Goal: Task Accomplishment & Management: Complete application form

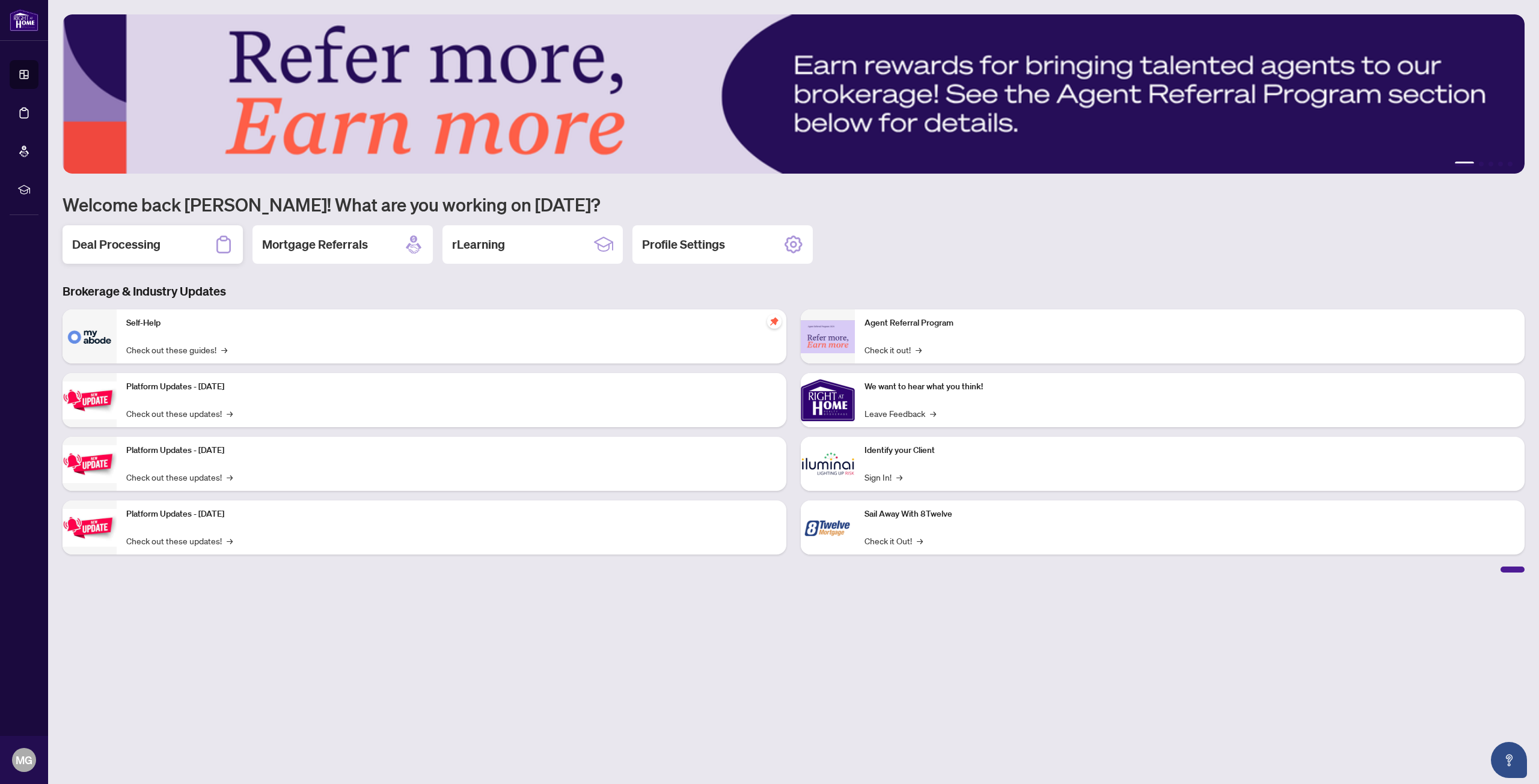
click at [156, 251] on h2 "Deal Processing" at bounding box center [116, 244] width 88 height 17
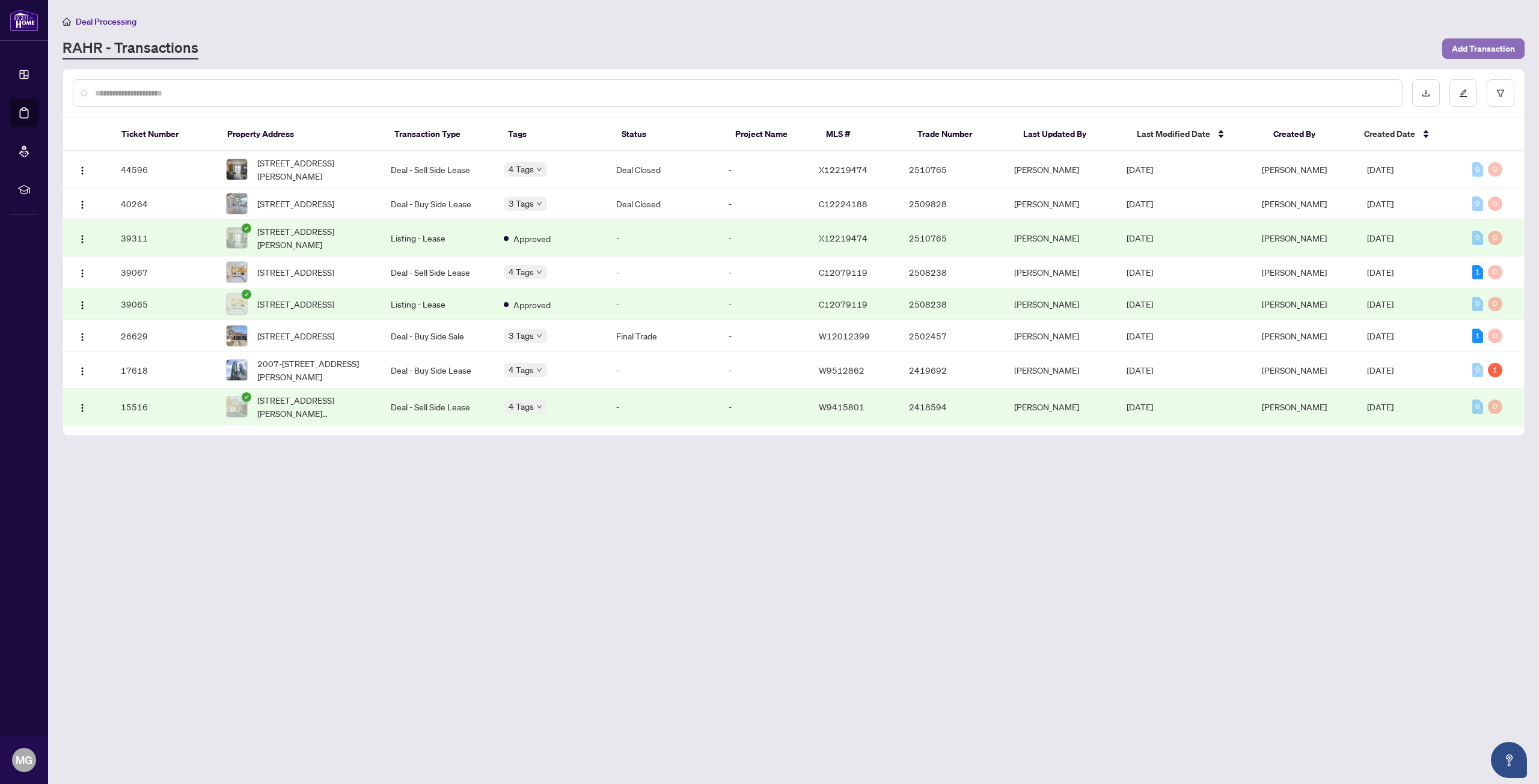
click at [1445, 43] on button "Add Transaction" at bounding box center [1483, 49] width 83 height 21
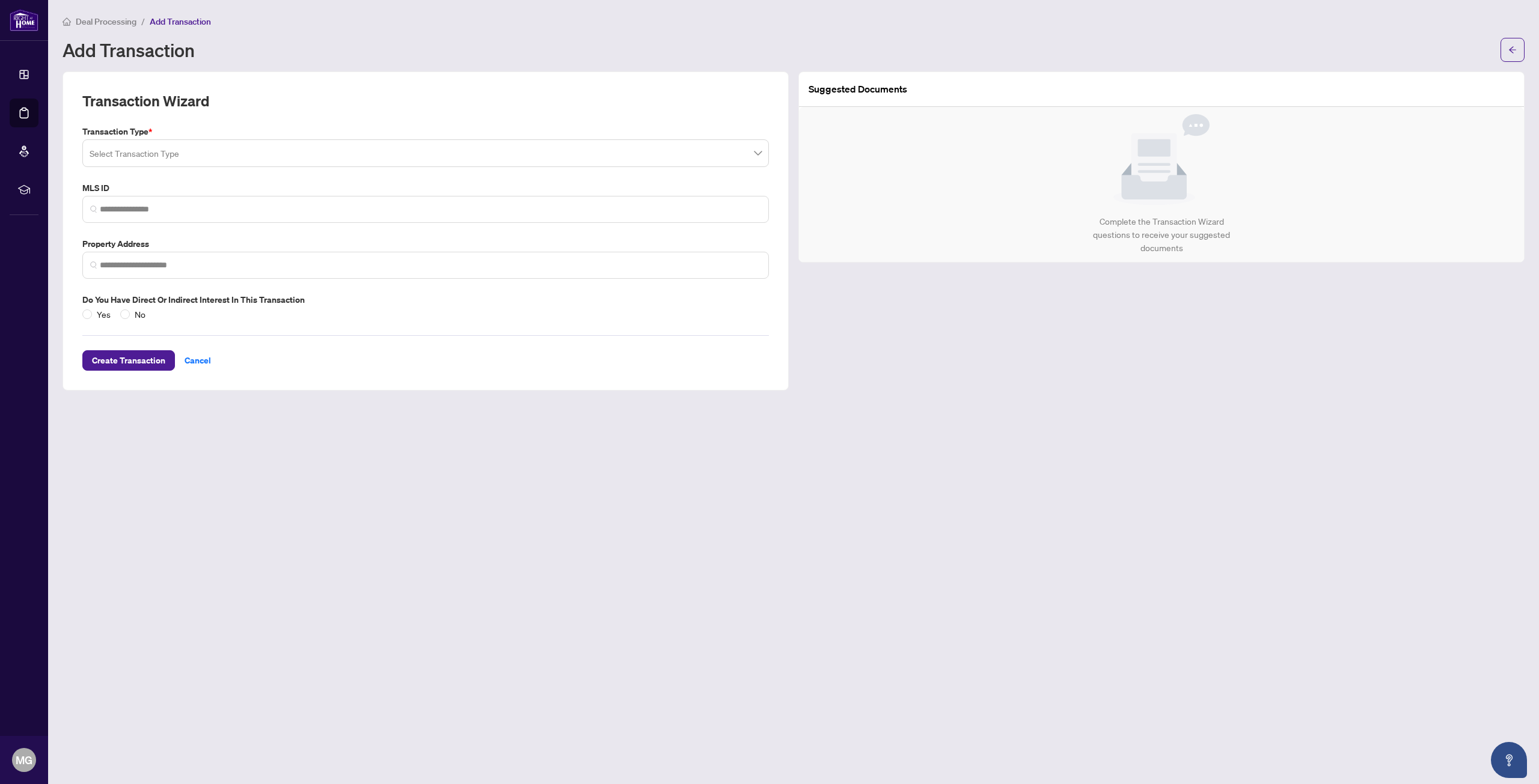
click at [181, 145] on input "search" at bounding box center [421, 155] width 661 height 27
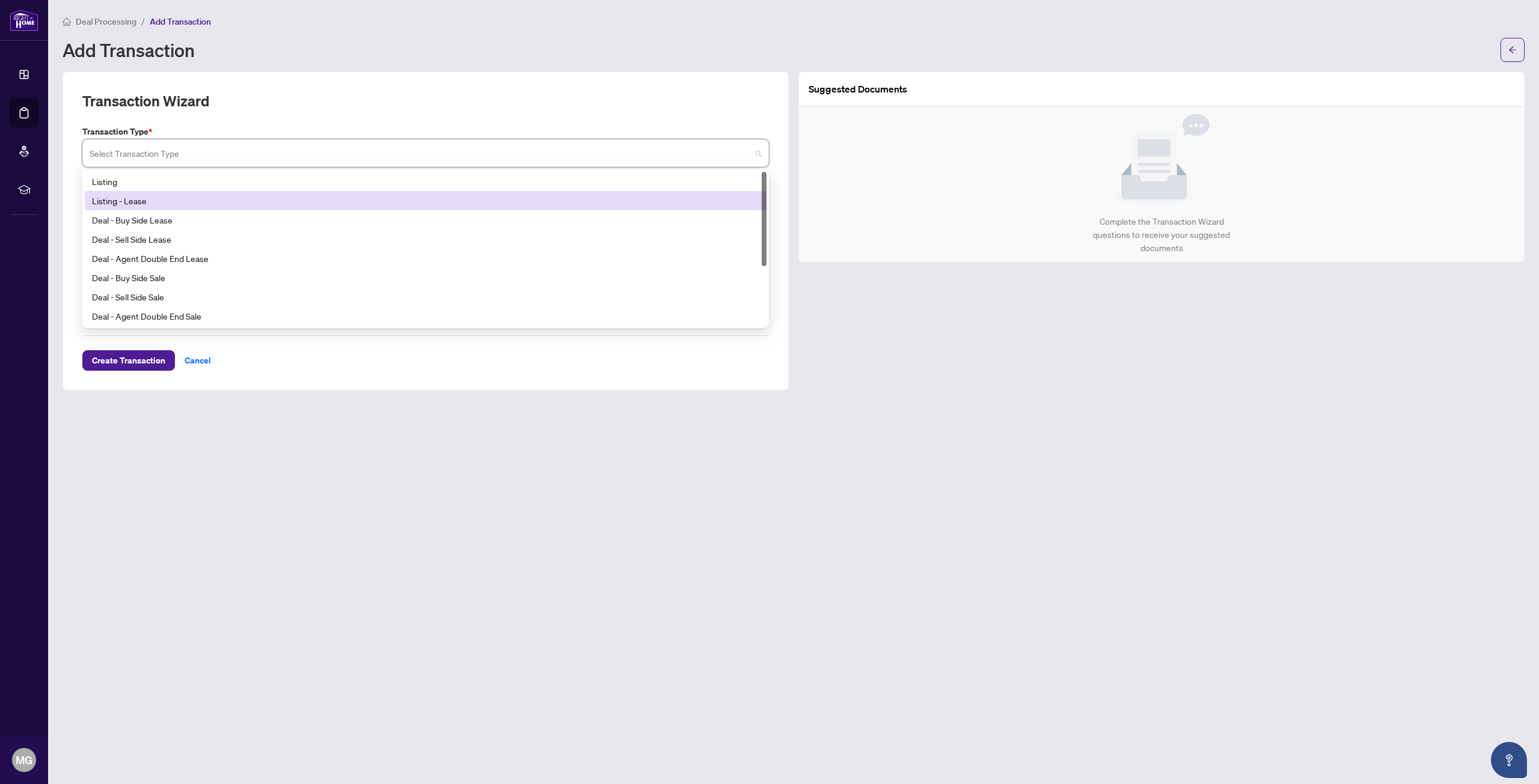
click at [226, 203] on div "Listing - Lease" at bounding box center [425, 201] width 667 height 13
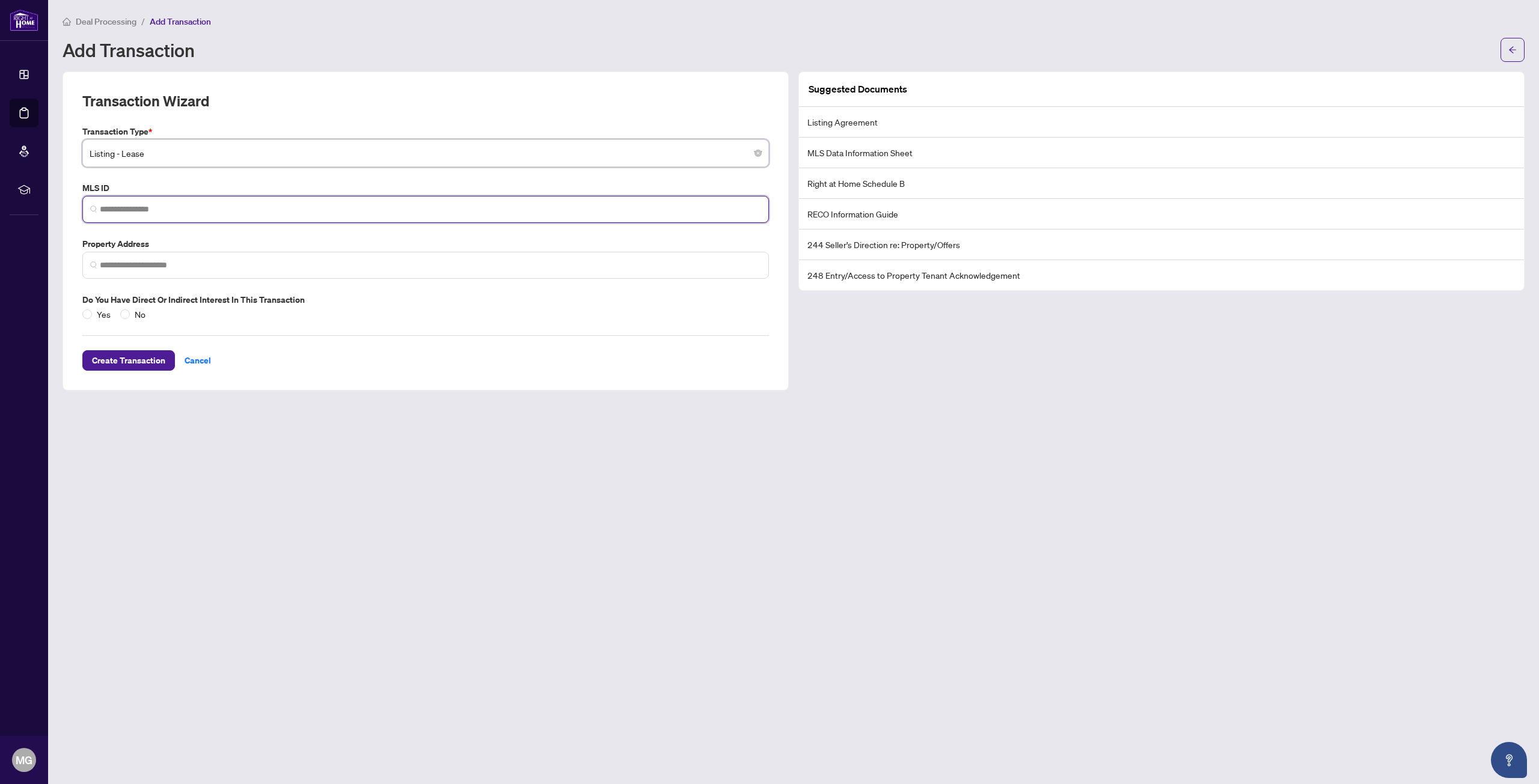
click at [221, 207] on input "search" at bounding box center [430, 209] width 661 height 13
click at [150, 163] on span "Listing - Lease" at bounding box center [426, 153] width 672 height 23
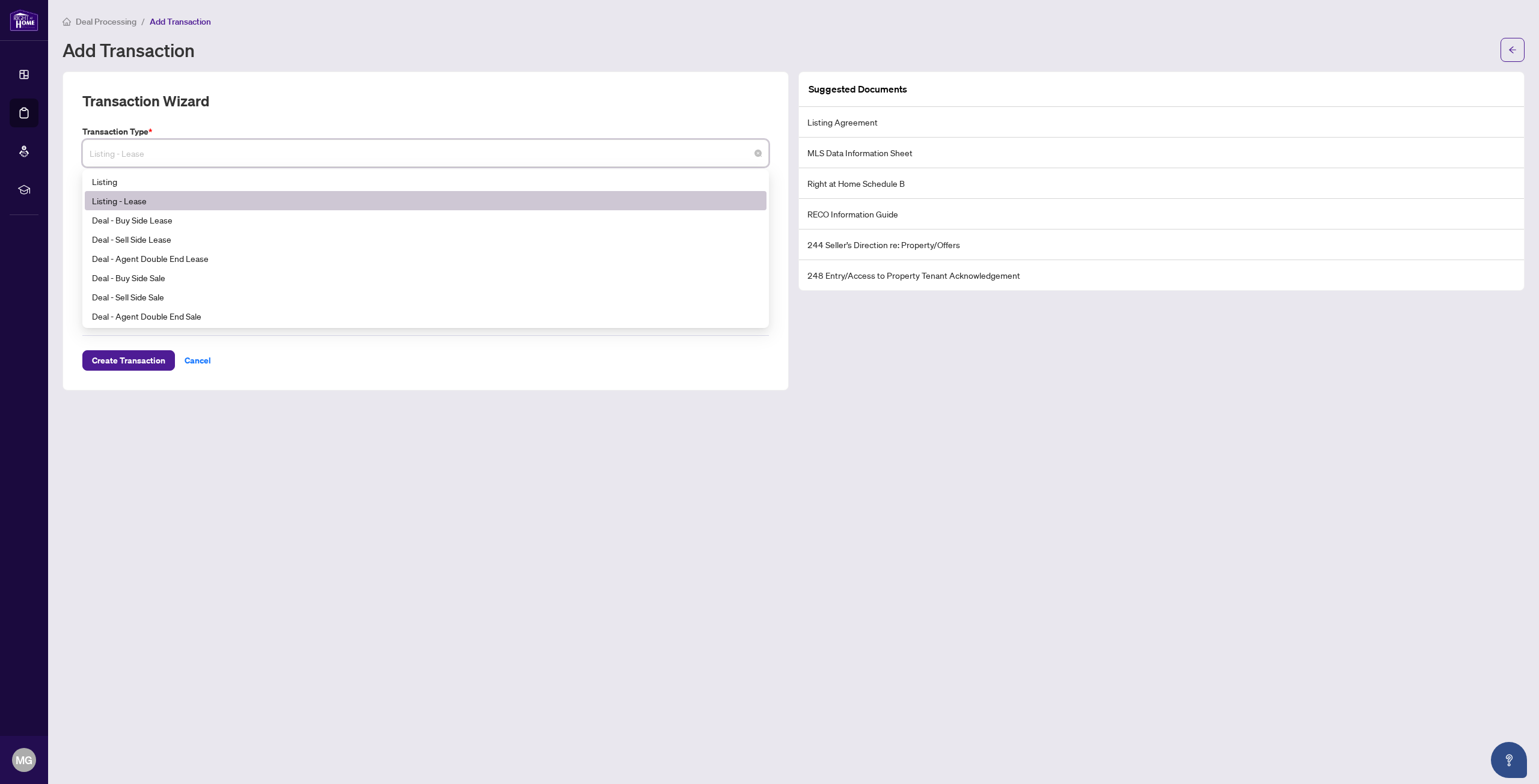
click at [192, 201] on div "Listing - Lease" at bounding box center [425, 201] width 667 height 13
